Goal: Task Accomplishment & Management: Use online tool/utility

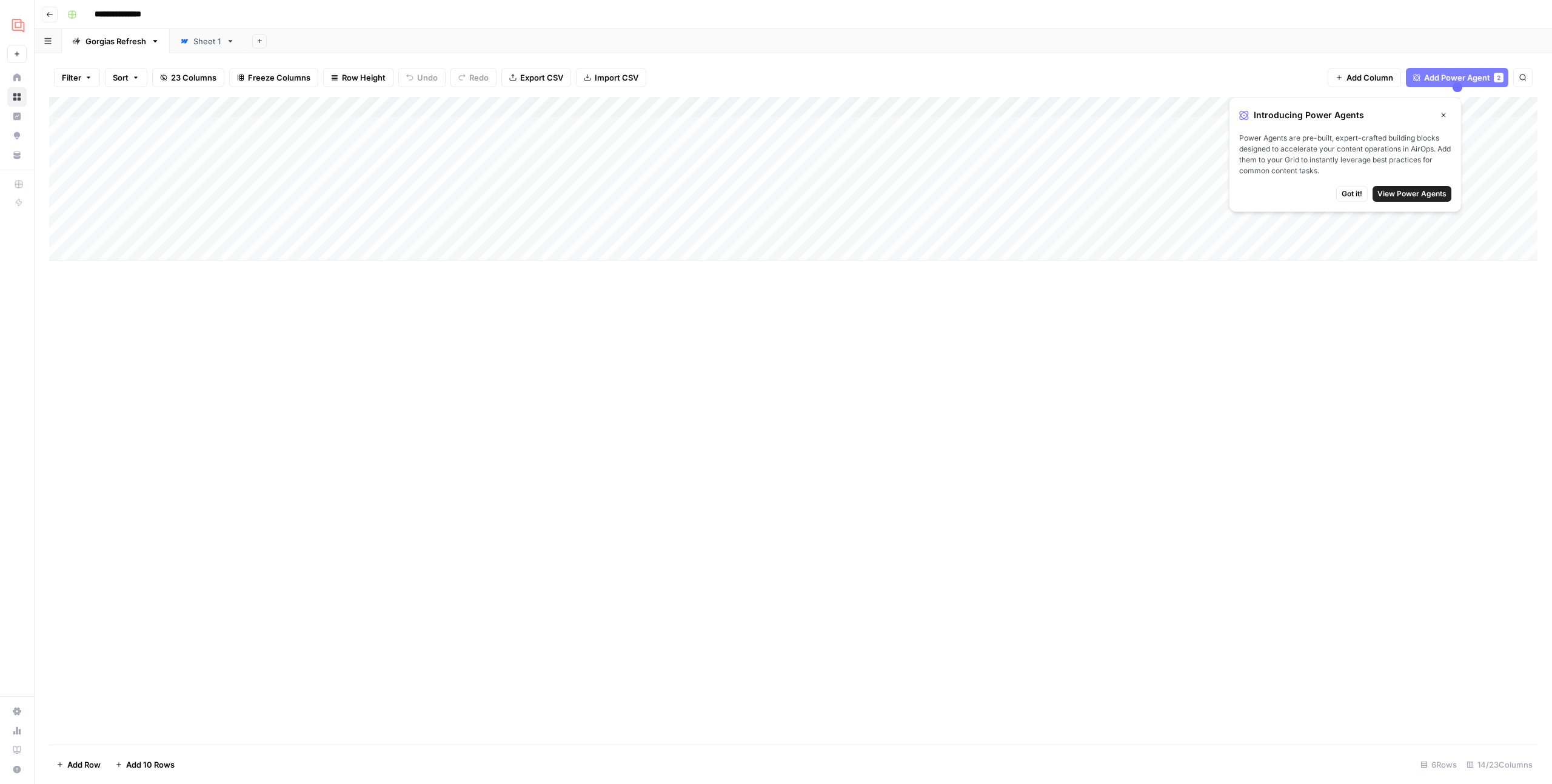
click at [1353, 191] on span "Got it!" at bounding box center [1352, 194] width 21 height 11
click at [1440, 125] on div "Add Column" at bounding box center [793, 178] width 1488 height 164
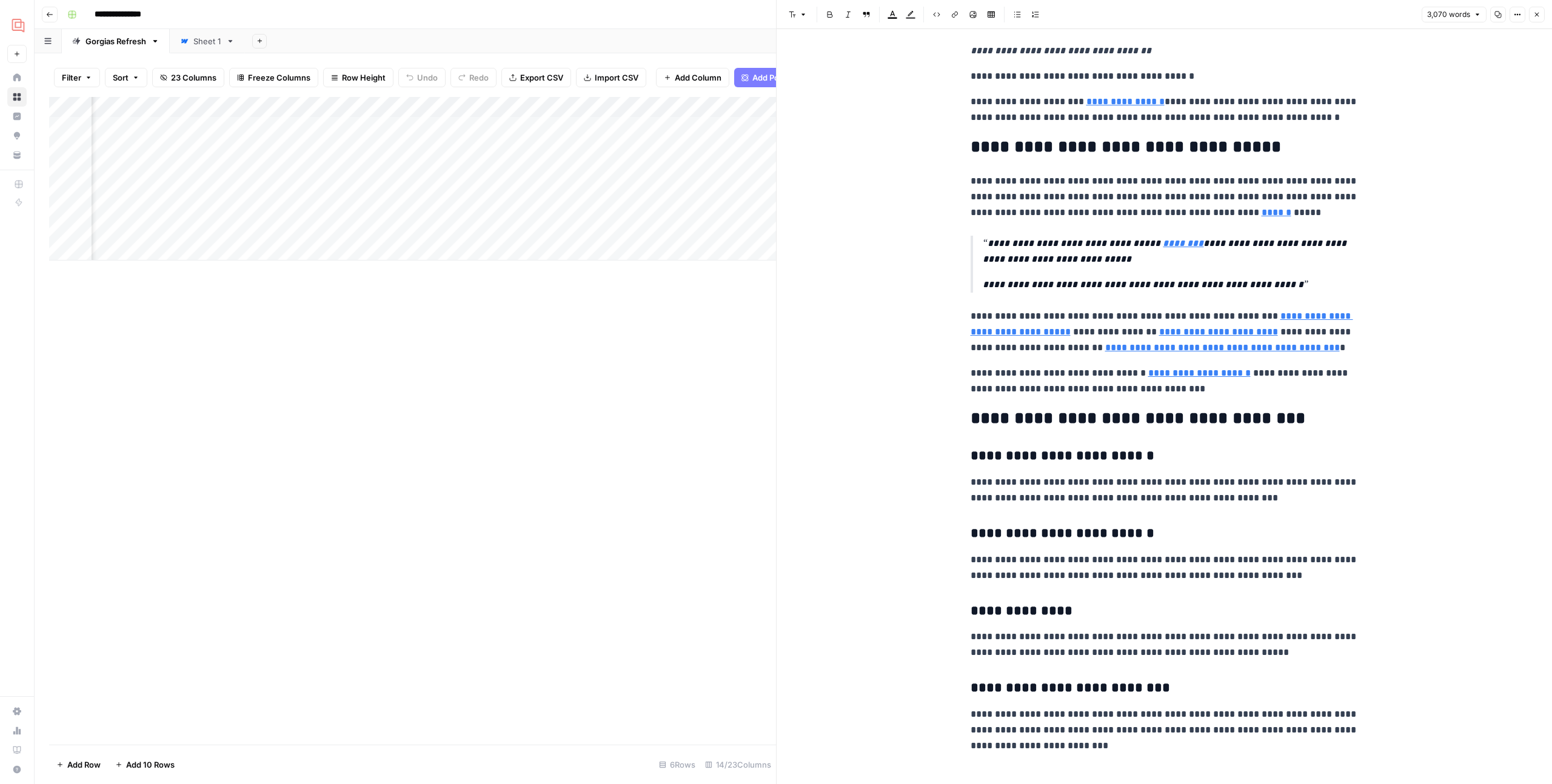
scroll to position [7060, 0]
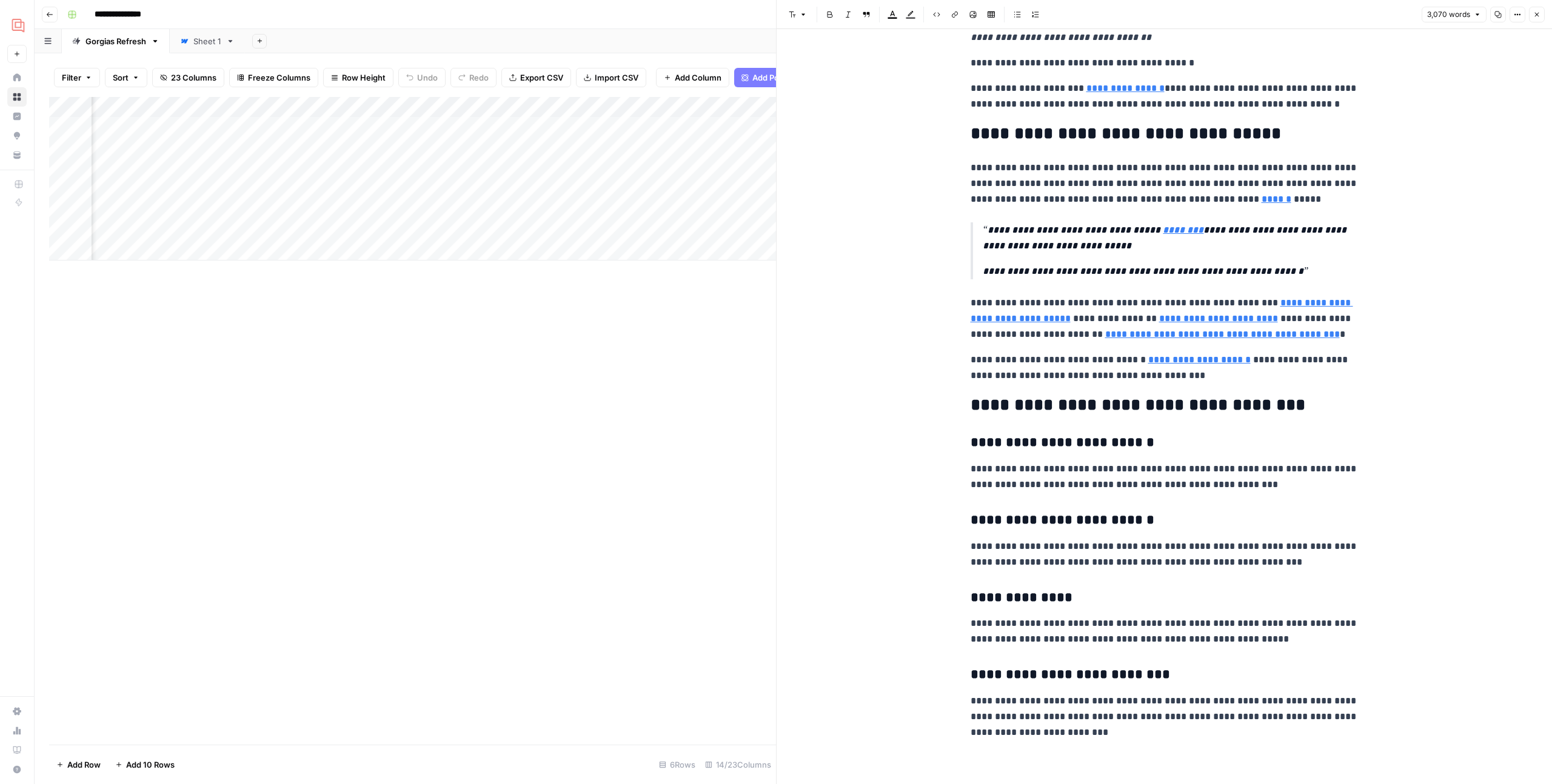
click at [736, 444] on div "Add Column" at bounding box center [412, 420] width 727 height 648
click at [628, 403] on div "Add Column" at bounding box center [412, 420] width 727 height 648
click at [1537, 15] on icon "button" at bounding box center [1537, 15] width 4 height 4
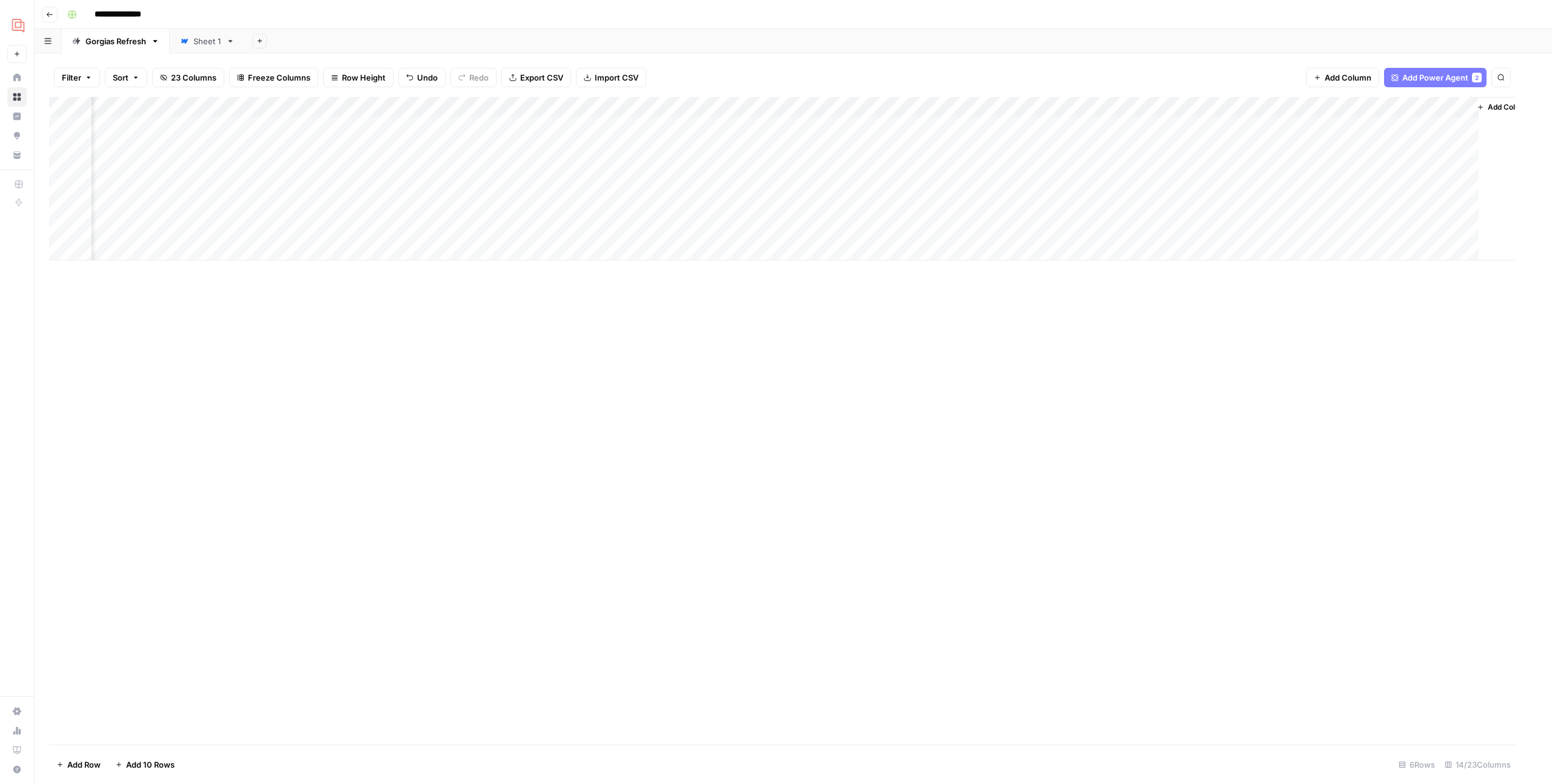
scroll to position [0, 320]
click at [1456, 149] on div "Add Column" at bounding box center [793, 178] width 1488 height 164
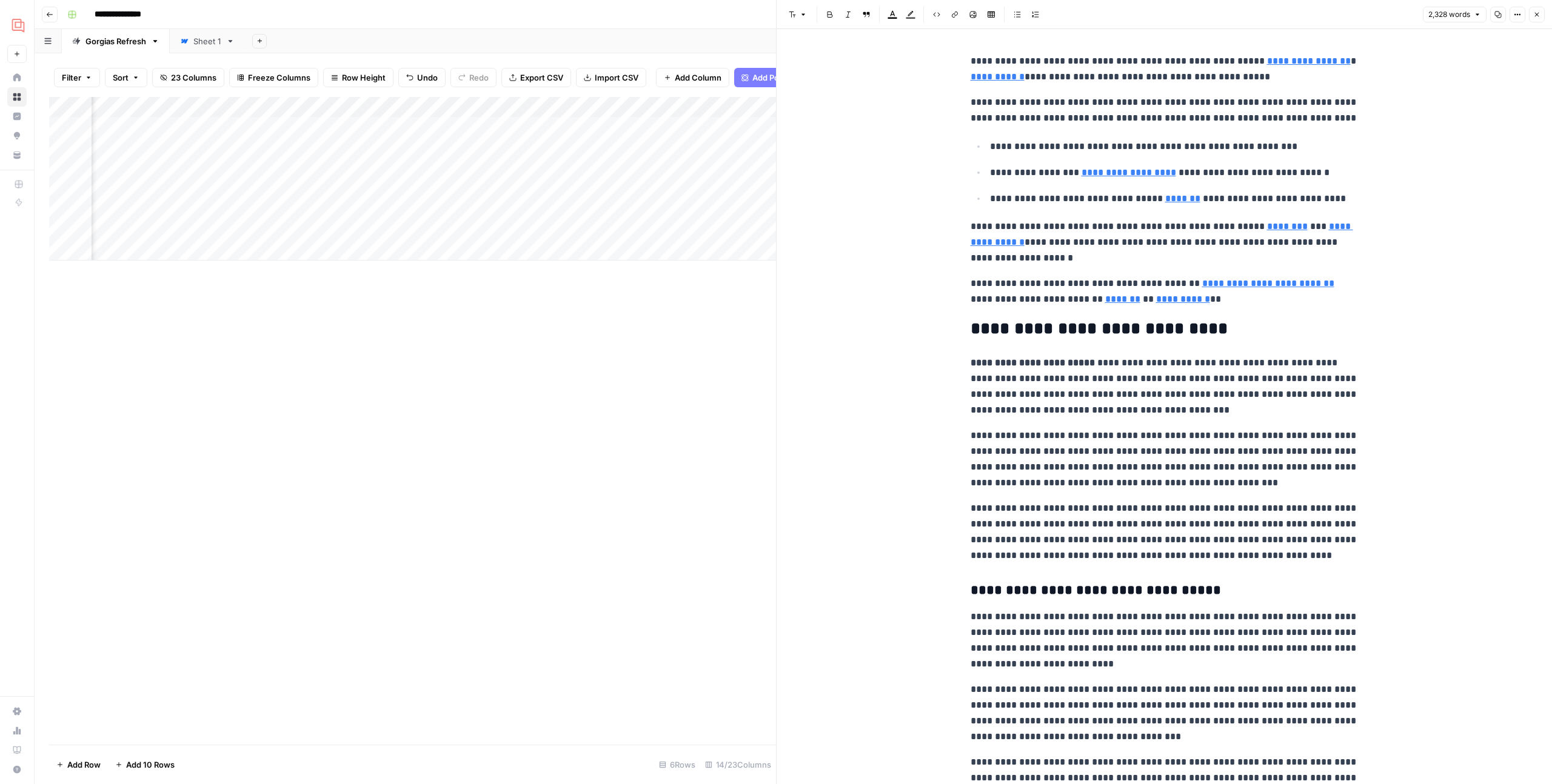
type input "[URL][DOMAIN_NAME]"
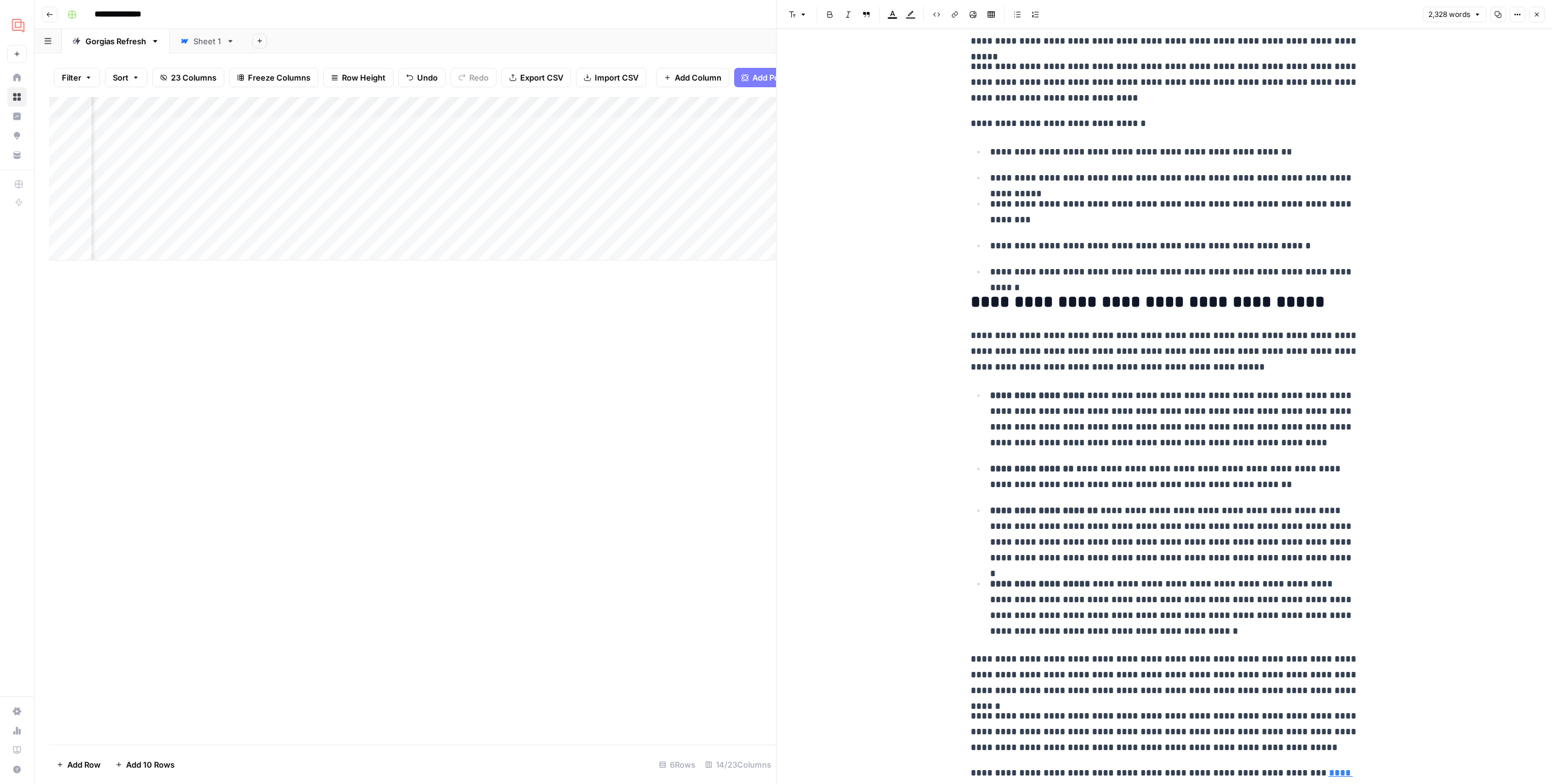
scroll to position [5104, 0]
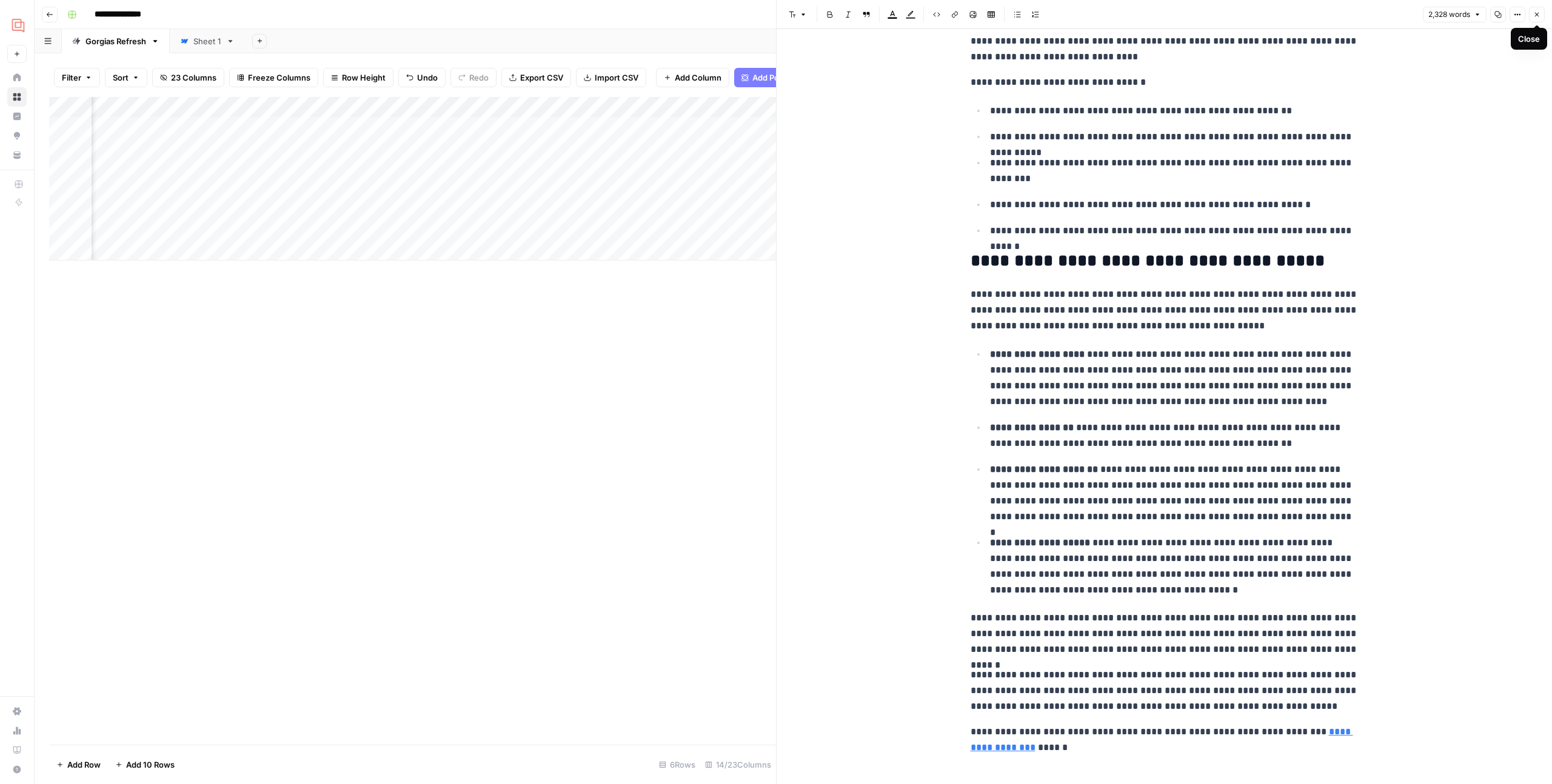
click at [1537, 18] on button "Close" at bounding box center [1537, 14] width 15 height 15
